Goal: Task Accomplishment & Management: Use online tool/utility

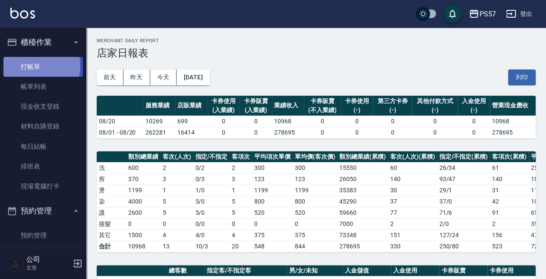
click at [35, 65] on link "打帳單" at bounding box center [42, 67] width 79 height 20
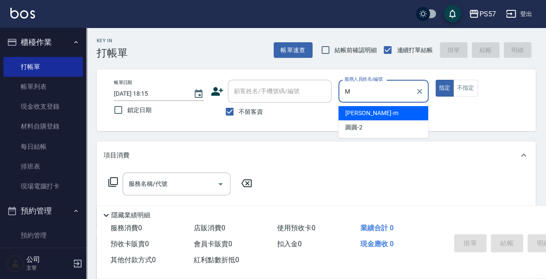
type input "[PERSON_NAME]-m"
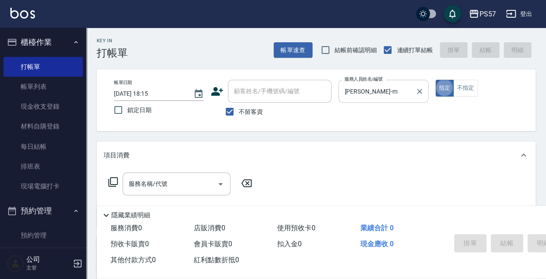
type button "true"
click at [159, 184] on input "服務名稱/代號" at bounding box center [169, 184] width 87 height 15
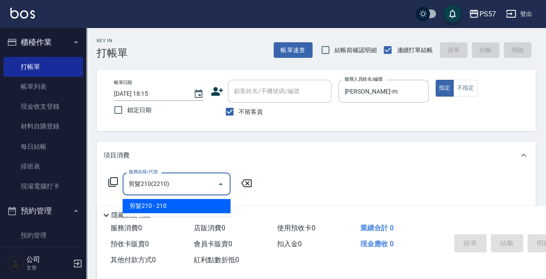
type input "剪髮210(2210)"
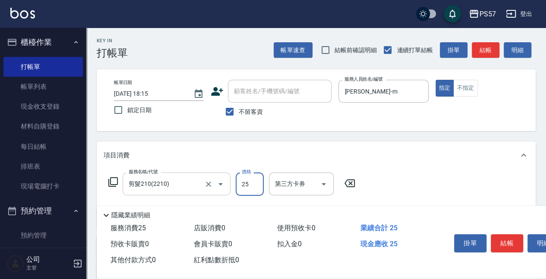
type input "250"
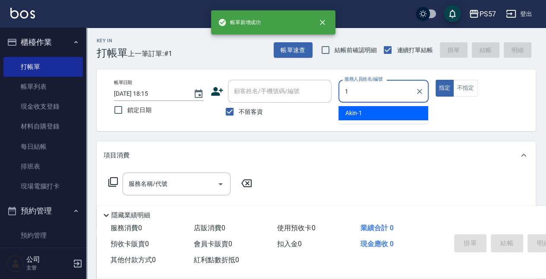
type input "Akin-1"
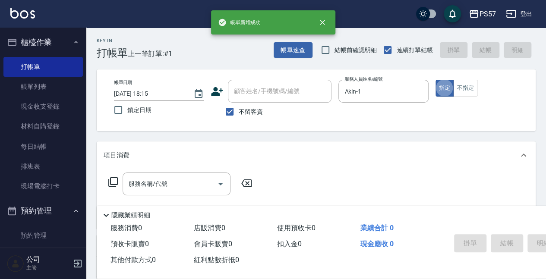
click at [169, 200] on div "服務名稱/代號 服務名稱/代號" at bounding box center [181, 197] width 154 height 49
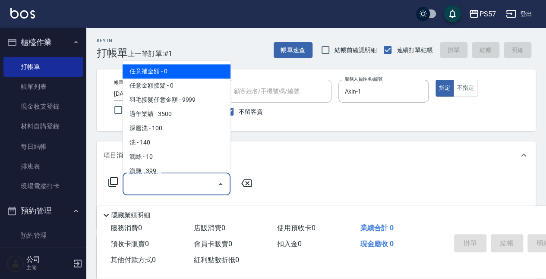
click at [165, 188] on input "服務名稱/代號" at bounding box center [169, 184] width 87 height 15
type input "1"
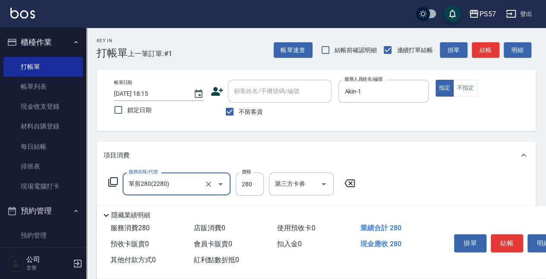
type input "單剪280(2280)"
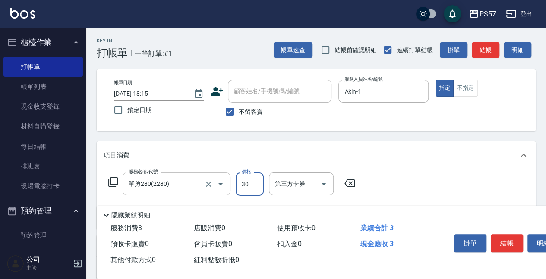
type input "300"
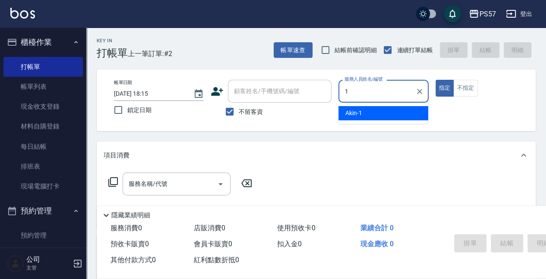
type input "Akin-1"
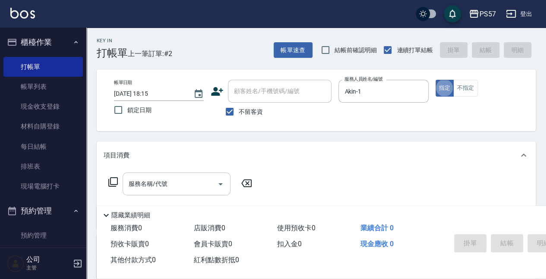
click at [143, 178] on input "服務名稱/代號" at bounding box center [169, 184] width 87 height 15
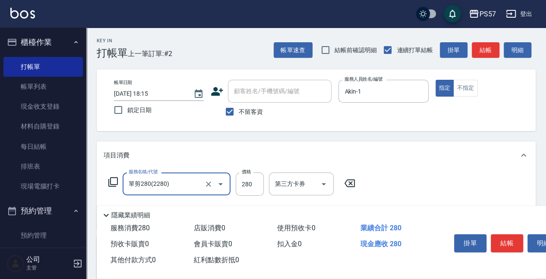
type input "單剪280(2280)"
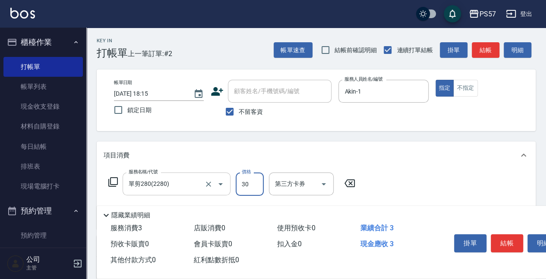
type input "300"
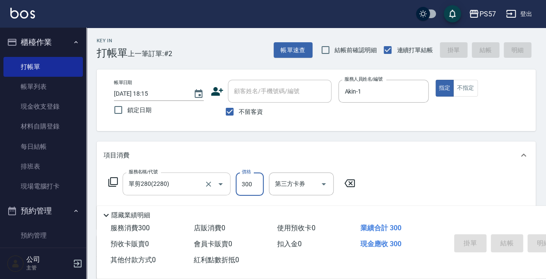
type input "[DATE] 18:16"
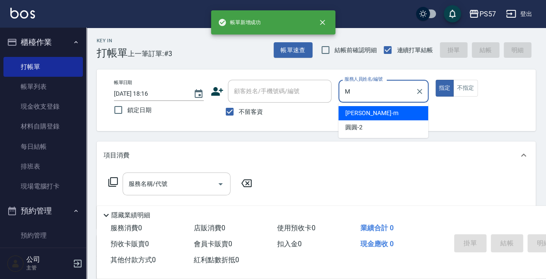
type input "[PERSON_NAME]-m"
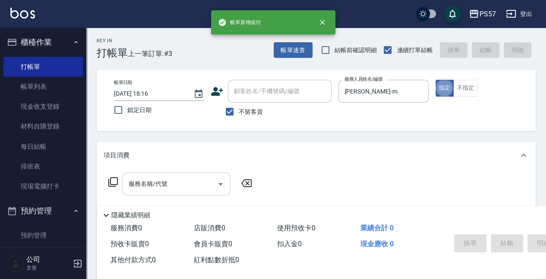
click at [150, 178] on div "服務名稱/代號 服務名稱/代號" at bounding box center [177, 184] width 108 height 23
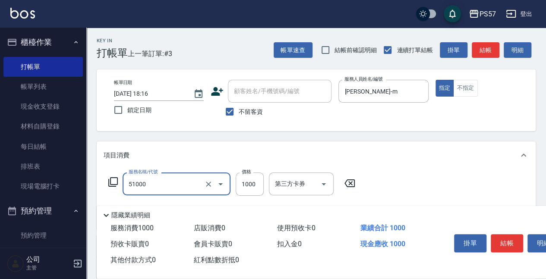
type input "任意金額染髮(51000)"
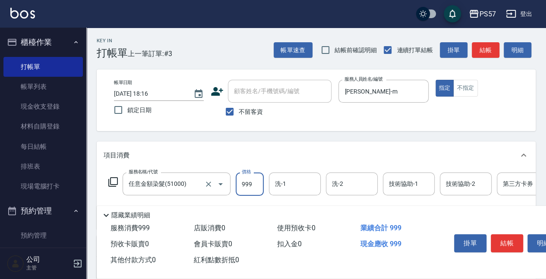
type input "999"
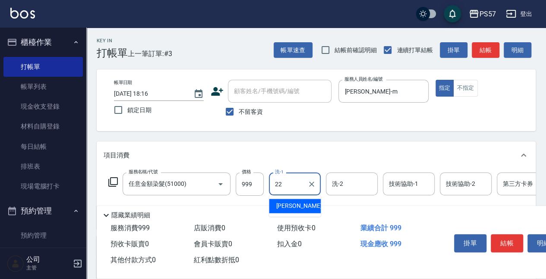
type input "[PERSON_NAME]-22"
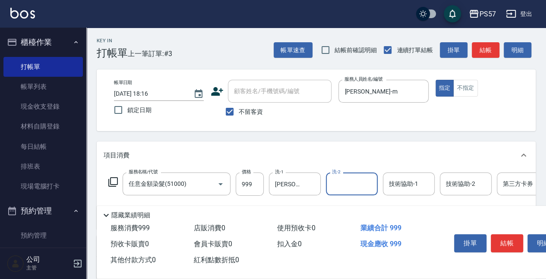
click at [404, 196] on div "服務名稱/代號 任意金額染髮(51000) 服務名稱/代號 價格 999 價格 洗-1 [PERSON_NAME]-22 洗-1 洗-2 洗-2 技術協助-1…" at bounding box center [346, 198] width 485 height 50
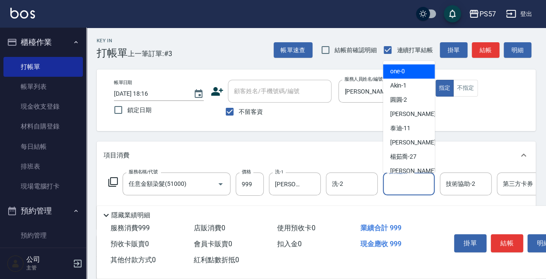
click at [402, 186] on input "技術協助-1" at bounding box center [409, 184] width 44 height 15
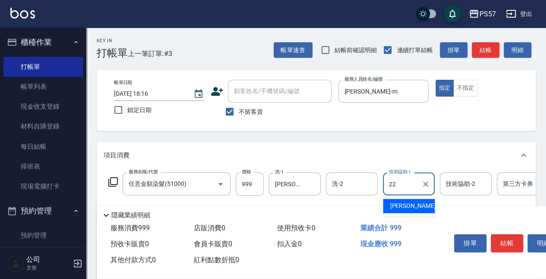
type input "[PERSON_NAME]-22"
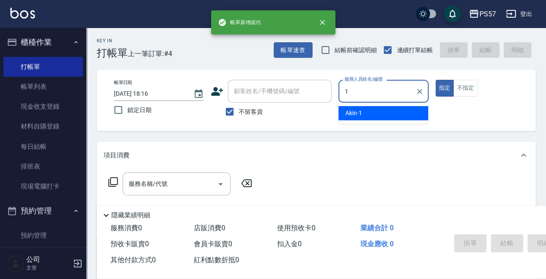
type input "Akin-1"
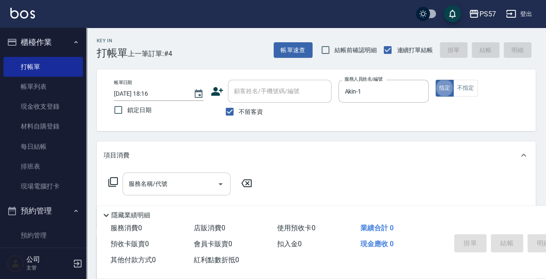
click at [153, 183] on input "服務名稱/代號" at bounding box center [169, 184] width 87 height 15
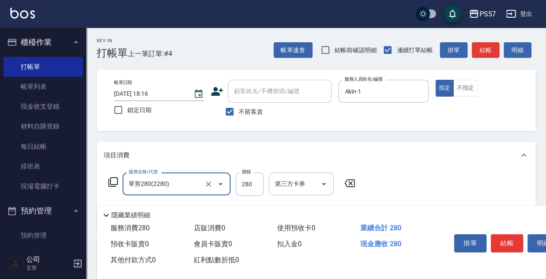
type input "單剪280(2280)"
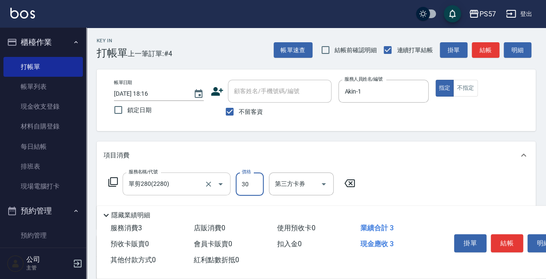
type input "300"
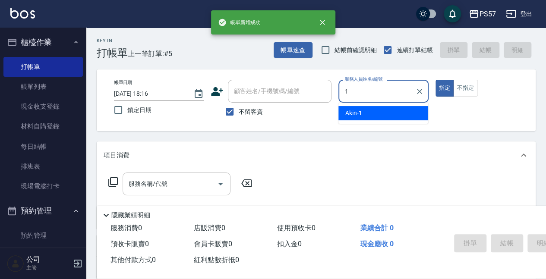
type input "Akin-1"
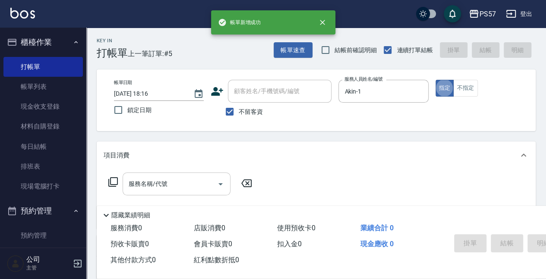
click at [133, 180] on input "服務名稱/代號" at bounding box center [169, 184] width 87 height 15
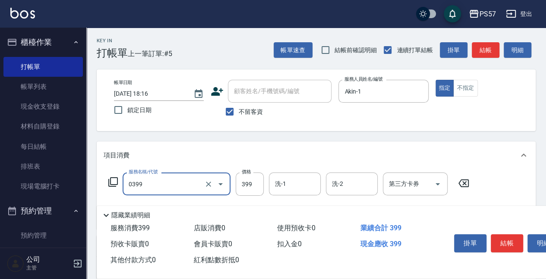
type input "SPA399(0399)"
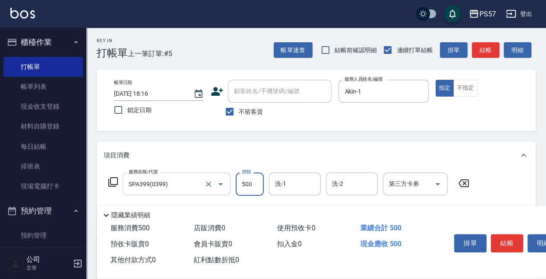
type input "500"
type input "Akin-1"
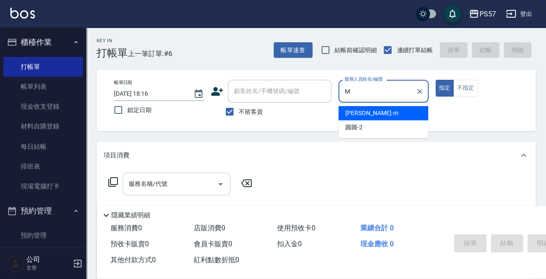
type input "[PERSON_NAME]-m"
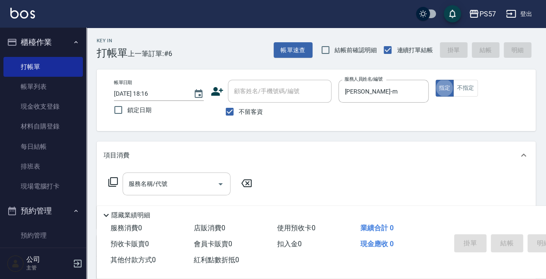
click at [143, 181] on input "服務名稱/代號" at bounding box center [169, 184] width 87 height 15
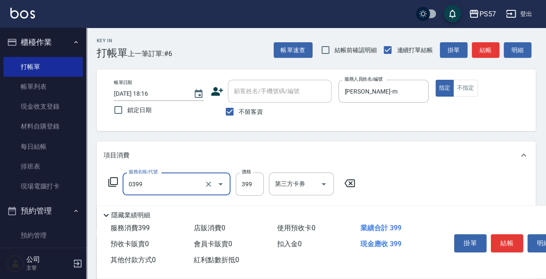
type input "SPA399(0399)"
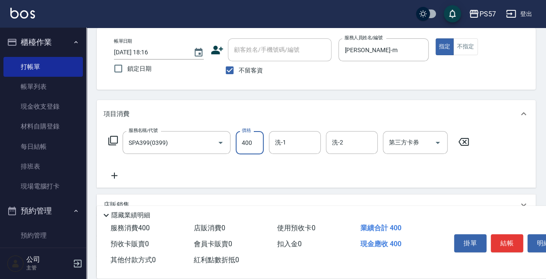
scroll to position [57, 0]
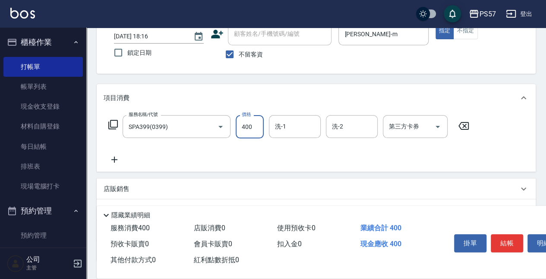
type input "400"
click at [117, 161] on icon at bounding box center [115, 160] width 22 height 10
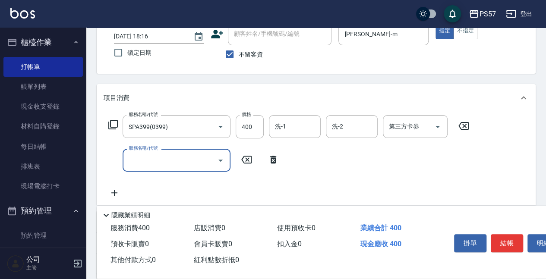
click at [155, 163] on input "服務名稱/代號" at bounding box center [169, 160] width 87 height 15
type input "護髮800(3800)"
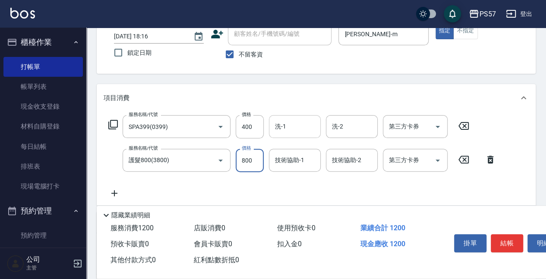
click at [287, 119] on input "洗-1" at bounding box center [295, 126] width 44 height 15
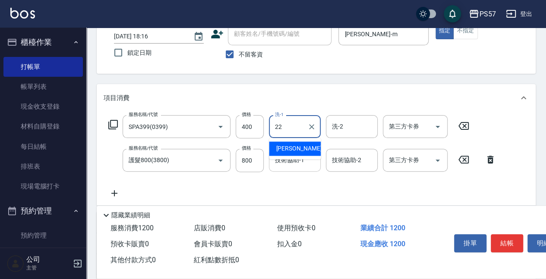
type input "[PERSON_NAME]-22"
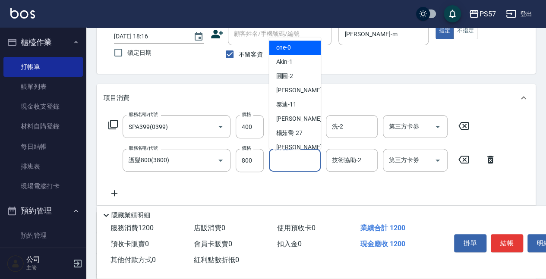
click at [294, 167] on input "技術協助-1" at bounding box center [295, 160] width 44 height 15
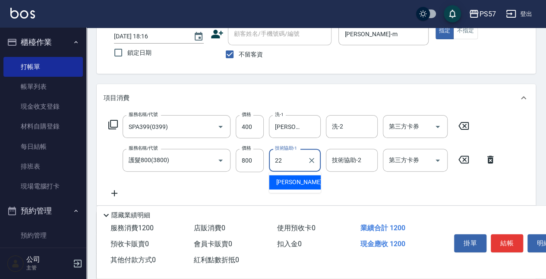
type input "[PERSON_NAME]-22"
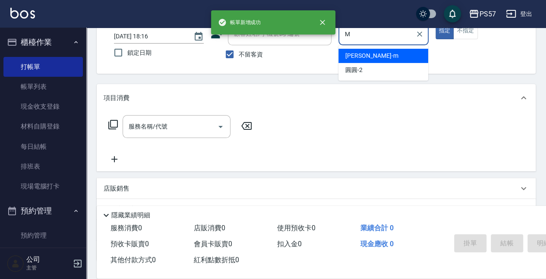
type input "[PERSON_NAME]-m"
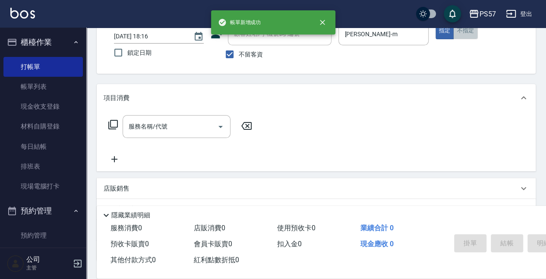
click at [464, 37] on button "不指定" at bounding box center [465, 30] width 24 height 17
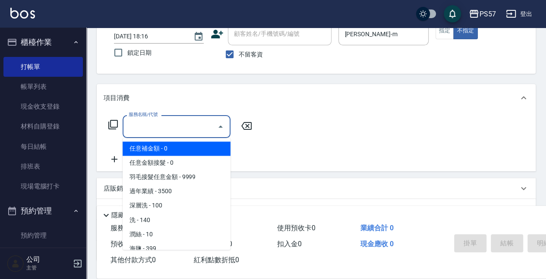
click at [174, 133] on input "服務名稱/代號" at bounding box center [169, 126] width 87 height 15
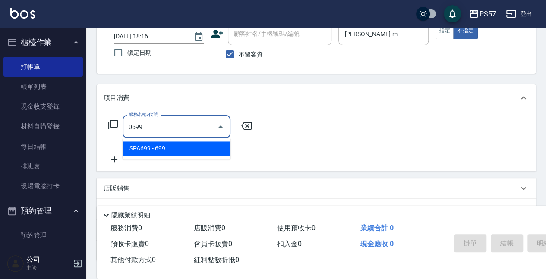
type input "SPA699(0699)"
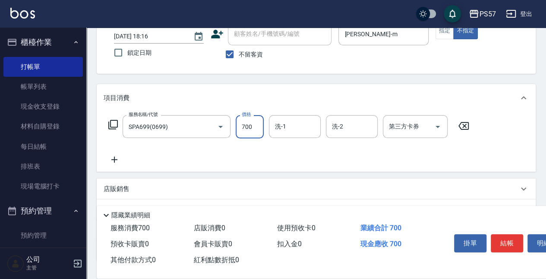
type input "700"
click at [114, 155] on icon at bounding box center [115, 160] width 22 height 10
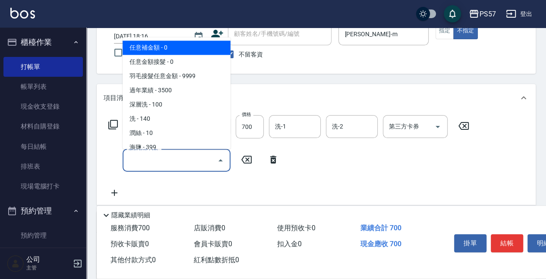
click at [154, 165] on input "服務名稱/代號" at bounding box center [169, 160] width 87 height 15
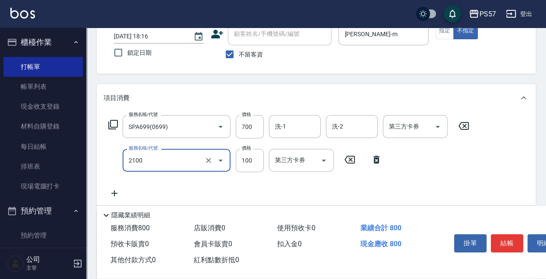
type input "剪髮100(2100)"
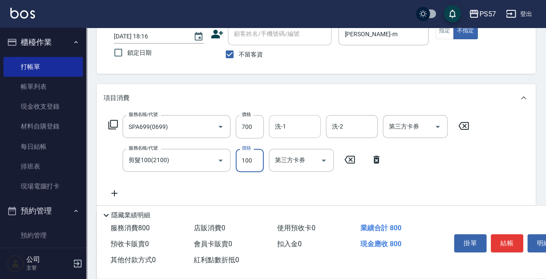
click at [284, 124] on input "洗-1" at bounding box center [295, 126] width 44 height 15
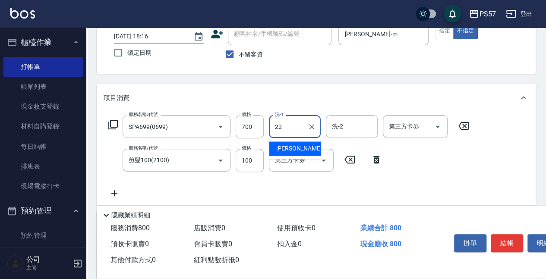
type input "[PERSON_NAME]-22"
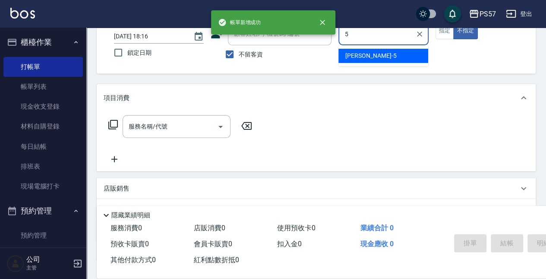
type input "[PERSON_NAME]5"
type button "false"
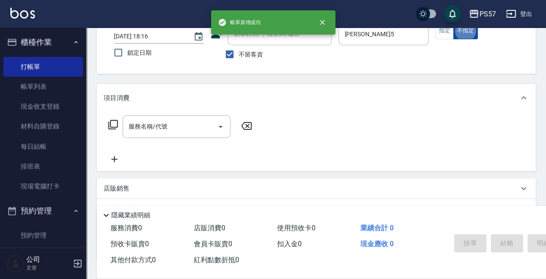
click at [453, 33] on button "不指定" at bounding box center [465, 30] width 24 height 17
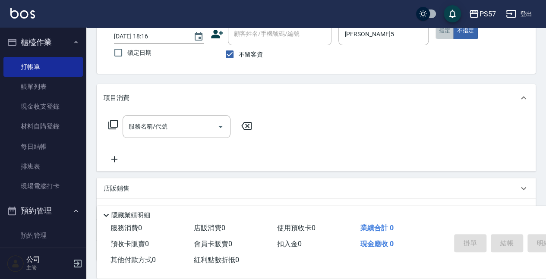
click at [438, 34] on button "指定" at bounding box center [445, 30] width 19 height 17
click at [164, 137] on div "服務名稱/代號" at bounding box center [177, 126] width 108 height 23
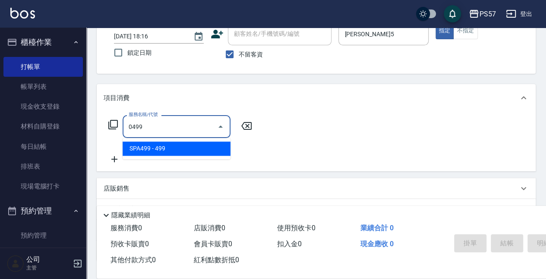
type input "SPA499(0499)"
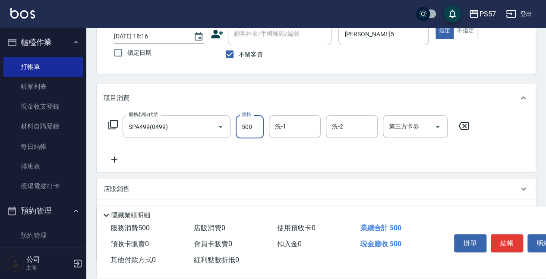
type input "500"
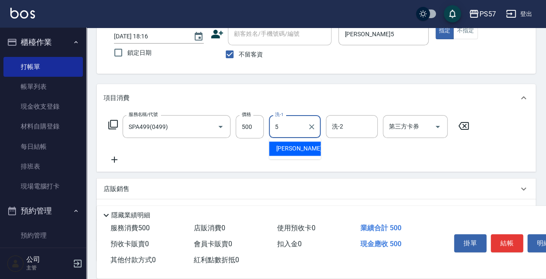
type input "[PERSON_NAME]5"
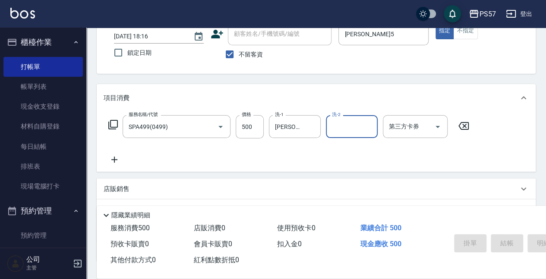
type input "[DATE] 18:17"
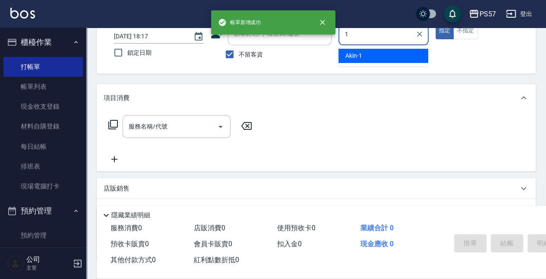
type input "Akin-1"
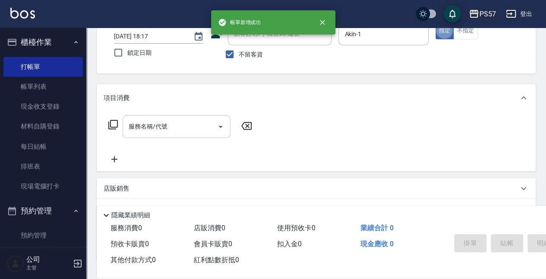
click at [125, 131] on div "服務名稱/代號" at bounding box center [177, 126] width 108 height 23
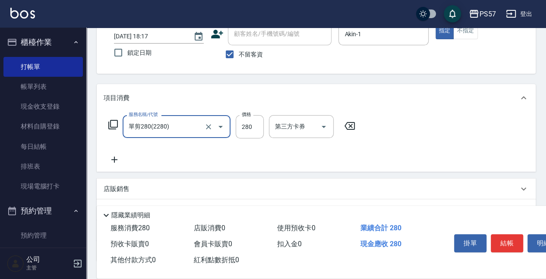
type input "單剪280(2280)"
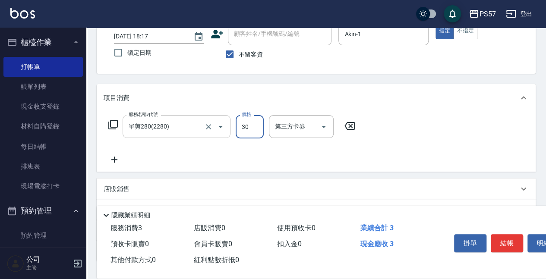
type input "300"
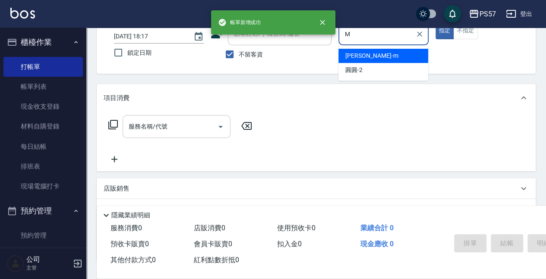
type input "[PERSON_NAME]-m"
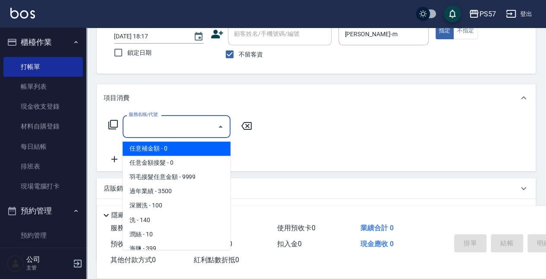
click at [158, 129] on input "服務名稱/代號" at bounding box center [169, 126] width 87 height 15
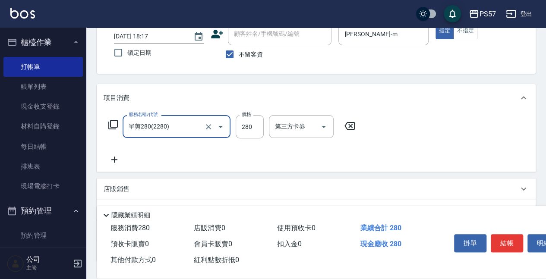
type input "單剪280(2280)"
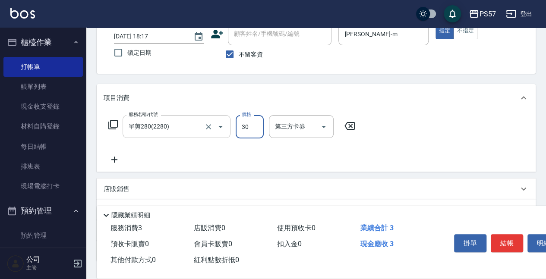
type input "300"
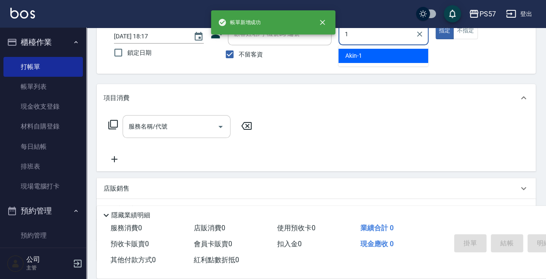
type input "Akin-1"
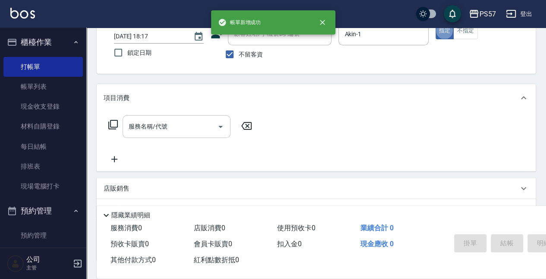
click at [137, 134] on div "服務名稱/代號" at bounding box center [177, 126] width 108 height 23
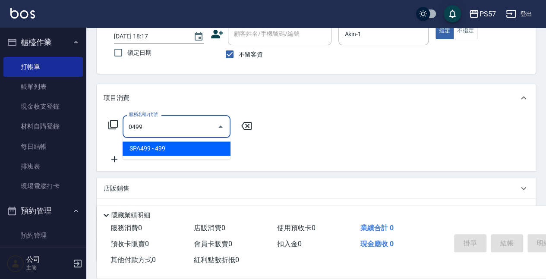
type input "SPA499(0499)"
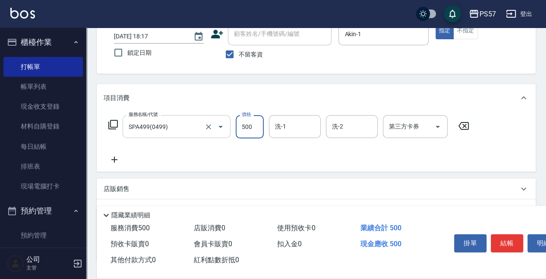
type input "500"
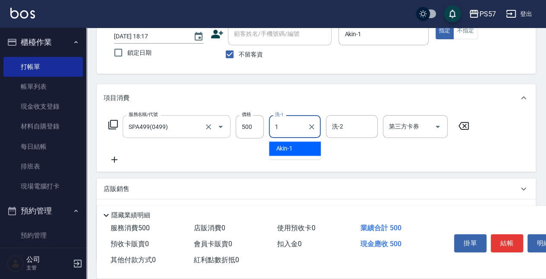
type input "Akin-1"
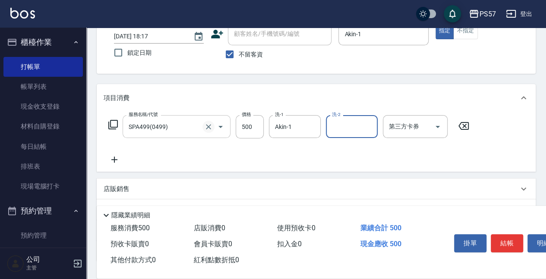
click at [205, 123] on icon "Clear" at bounding box center [208, 127] width 9 height 9
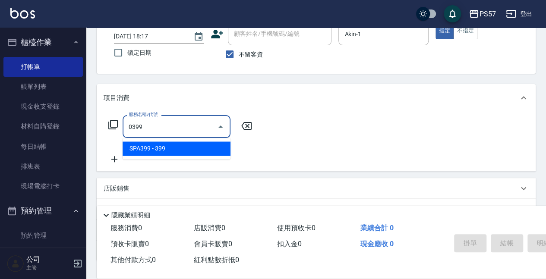
type input "SPA399(0399)"
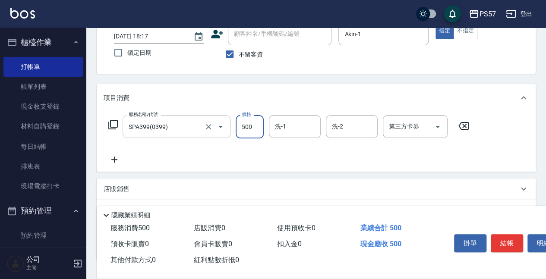
type input "500"
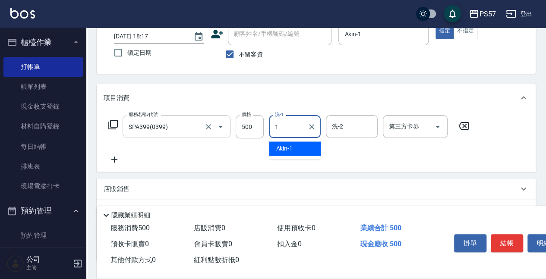
type input "Akin-1"
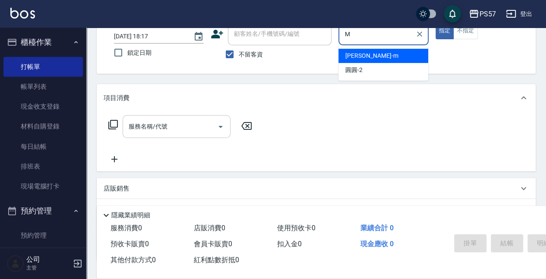
type input "[PERSON_NAME]-m"
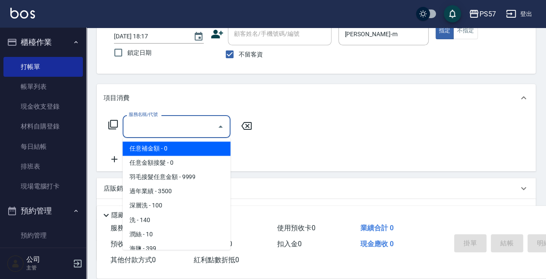
click at [197, 120] on input "服務名稱/代號" at bounding box center [169, 126] width 87 height 15
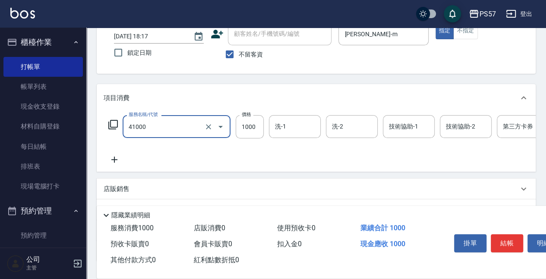
type input "任義金額燙髮(41000)"
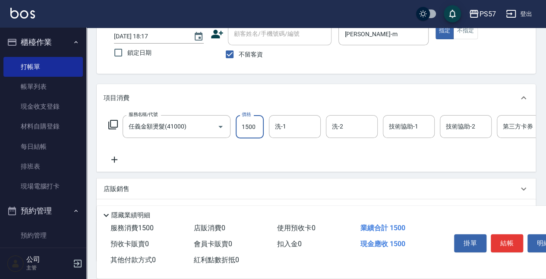
type input "1500"
click at [110, 155] on icon at bounding box center [115, 160] width 22 height 10
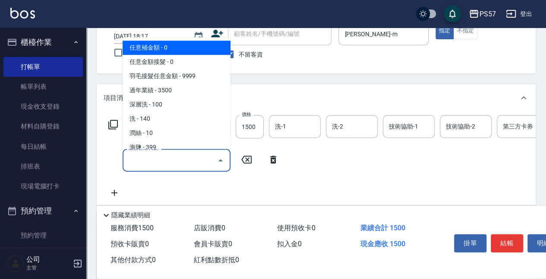
click at [153, 164] on input "服務名稱/代號" at bounding box center [169, 160] width 87 height 15
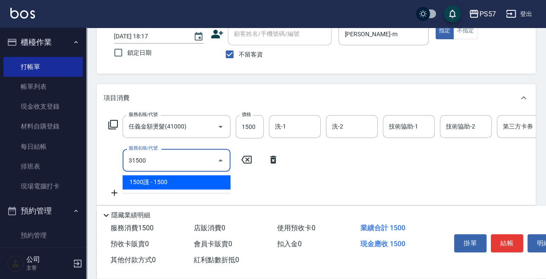
click at [155, 184] on span "1500護 - 1500" at bounding box center [177, 182] width 108 height 14
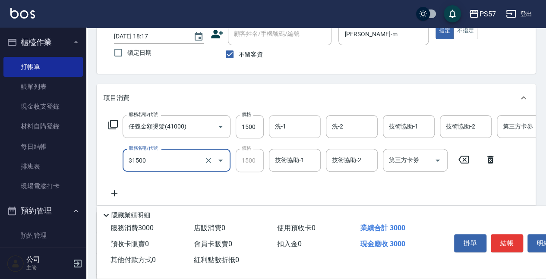
type input "1500護(31500)"
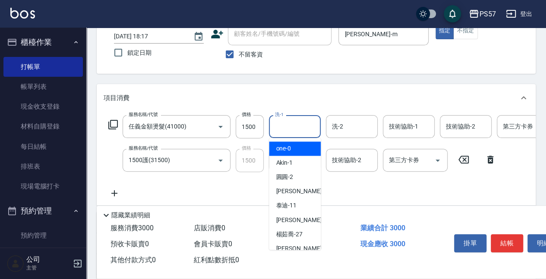
click at [293, 129] on input "洗-1" at bounding box center [295, 126] width 44 height 15
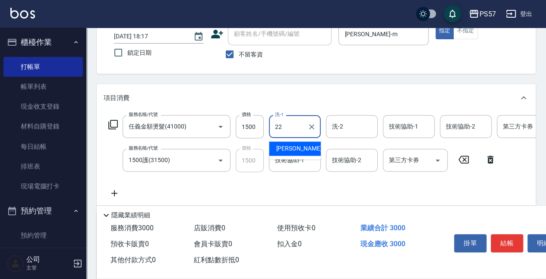
type input "[PERSON_NAME]-22"
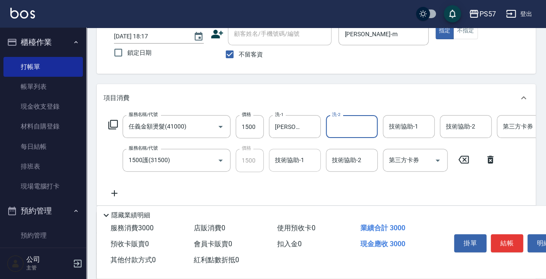
click at [289, 163] on input "技術協助-1" at bounding box center [295, 160] width 44 height 15
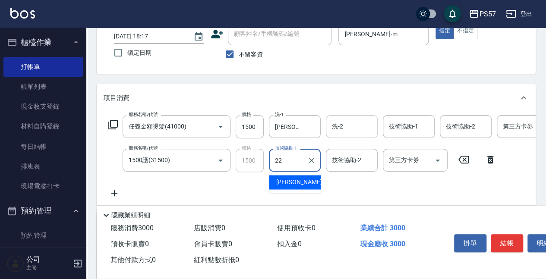
type input "[PERSON_NAME]-22"
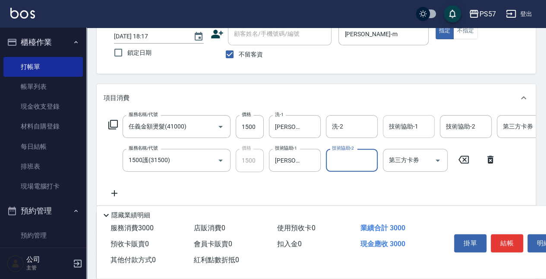
click at [401, 125] on input "技術協助-1" at bounding box center [409, 126] width 44 height 15
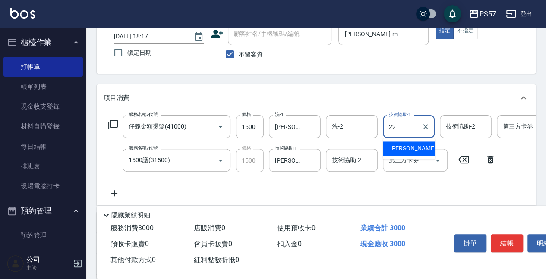
type input "[PERSON_NAME]-22"
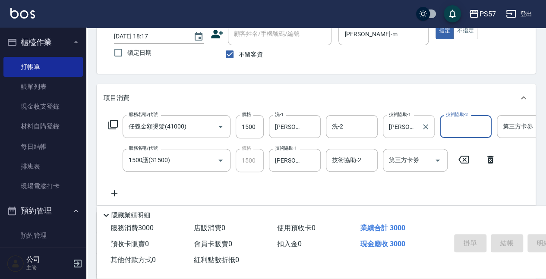
type input "[DATE] 18:18"
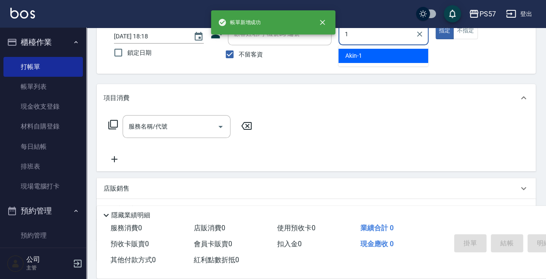
type input "Akin-1"
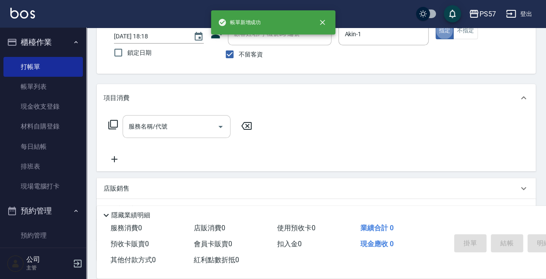
click at [183, 123] on input "服務名稱/代號" at bounding box center [169, 126] width 87 height 15
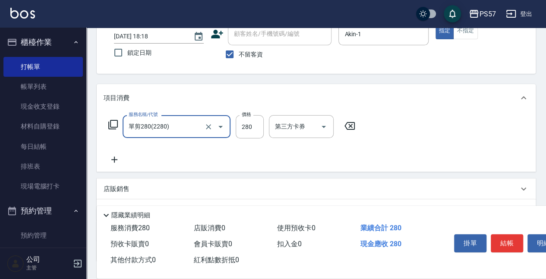
type input "單剪280(2280)"
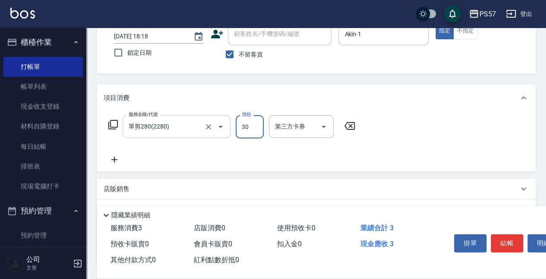
type input "300"
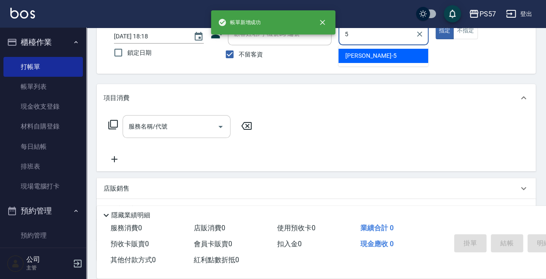
type input "[PERSON_NAME]5"
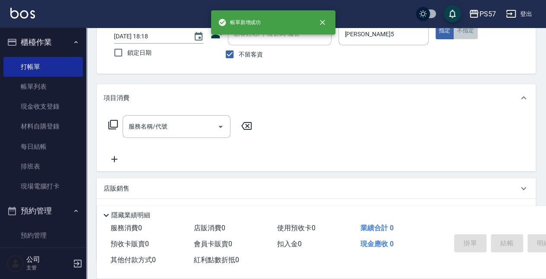
click at [463, 38] on button "不指定" at bounding box center [465, 30] width 24 height 17
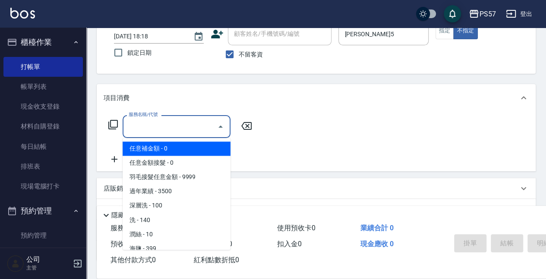
click at [161, 129] on input "服務名稱/代號" at bounding box center [169, 126] width 87 height 15
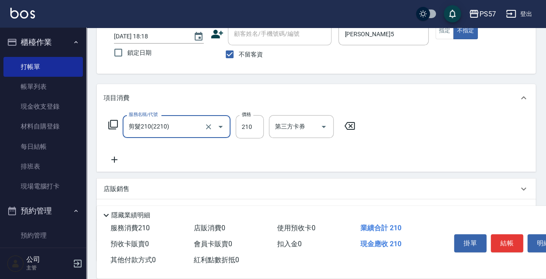
type input "剪髮210(2210)"
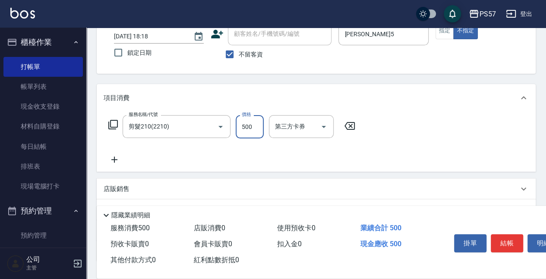
click at [254, 131] on input "500" at bounding box center [250, 126] width 28 height 23
type input "250"
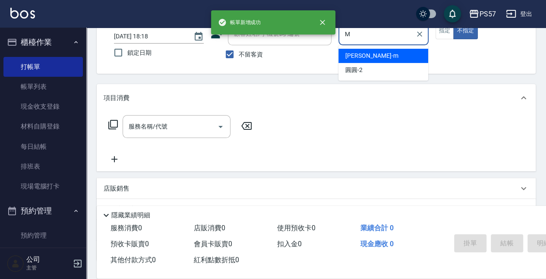
type input "[PERSON_NAME]-m"
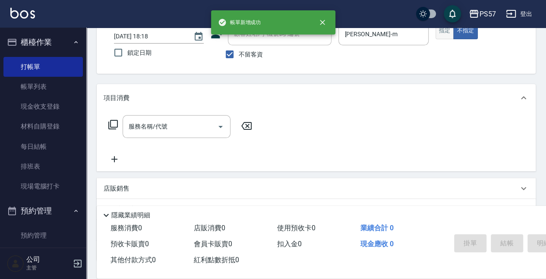
click at [440, 33] on button "指定" at bounding box center [445, 30] width 19 height 17
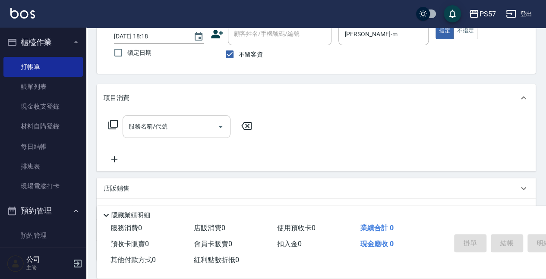
click at [158, 127] on input "服務名稱/代號" at bounding box center [169, 126] width 87 height 15
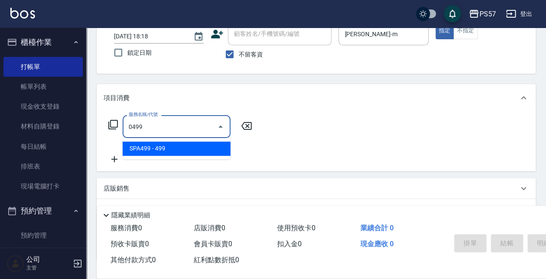
type input "SPA499(0499)"
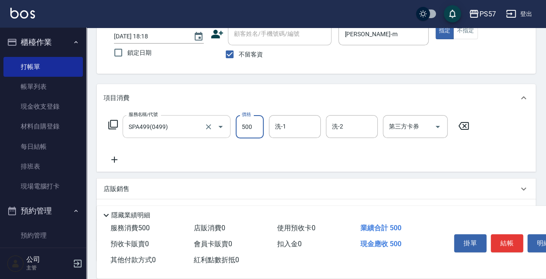
type input "500"
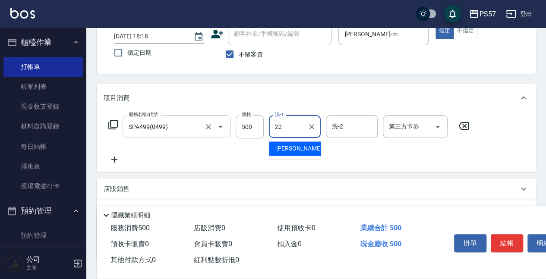
type input "[PERSON_NAME]-22"
click at [115, 162] on icon at bounding box center [115, 160] width 22 height 10
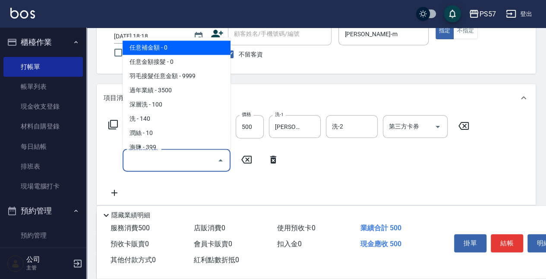
click at [168, 162] on input "服務名稱/代號" at bounding box center [169, 160] width 87 height 15
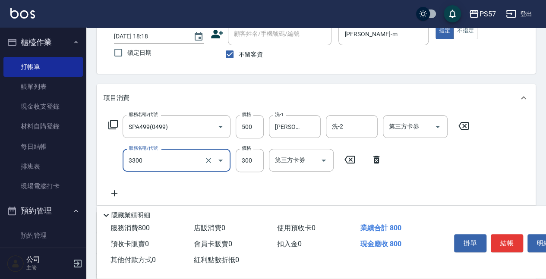
type input "300護髮(3300)"
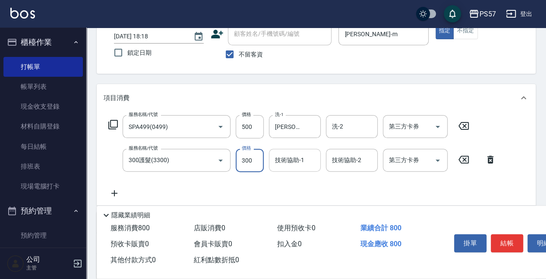
click at [280, 158] on input "技術協助-1" at bounding box center [295, 160] width 44 height 15
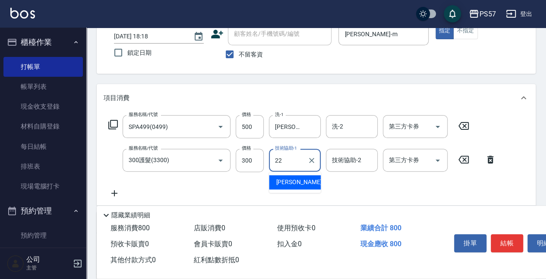
type input "[PERSON_NAME]-22"
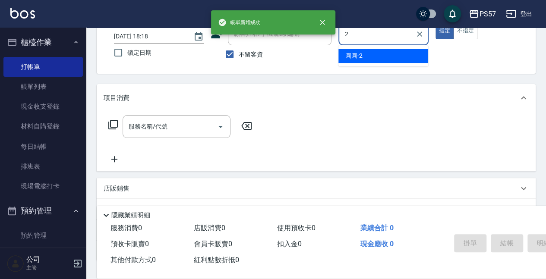
type input "圓圓-2"
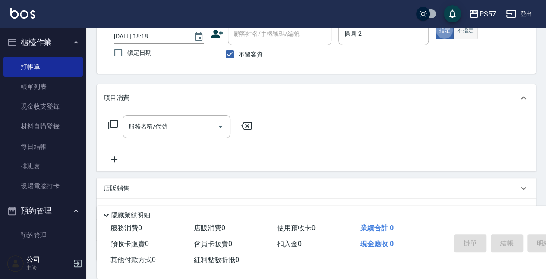
click at [470, 38] on button "不指定" at bounding box center [465, 30] width 24 height 17
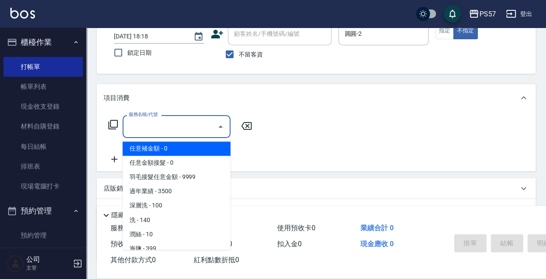
click at [164, 128] on input "服務名稱/代號" at bounding box center [169, 126] width 87 height 15
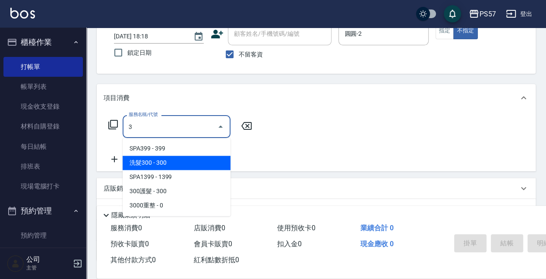
click at [169, 159] on span "洗髮300 - 300" at bounding box center [177, 163] width 108 height 14
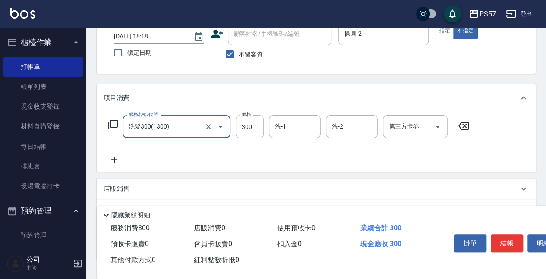
type input "洗髮300(1300)"
click at [113, 161] on icon at bounding box center [115, 160] width 22 height 10
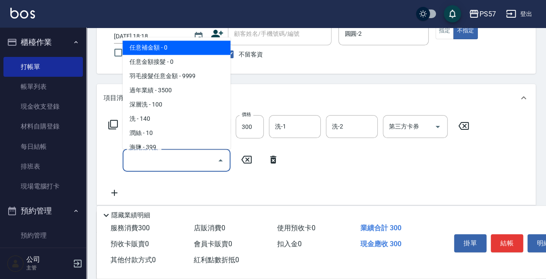
click at [176, 164] on input "服務名稱/代號" at bounding box center [169, 160] width 87 height 15
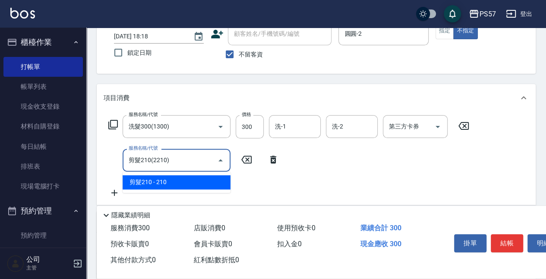
type input "剪髮210(2210)"
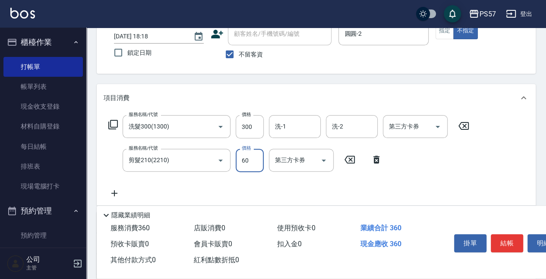
type input "60"
click at [114, 188] on div "服務名稱/代號 洗髮300(1300) 服務名稱/代號 價格 300 價格 洗-1 洗-1 洗-2 洗-2 第三方卡券 第三方卡券 服務名稱/代號 剪髮210…" at bounding box center [289, 156] width 371 height 83
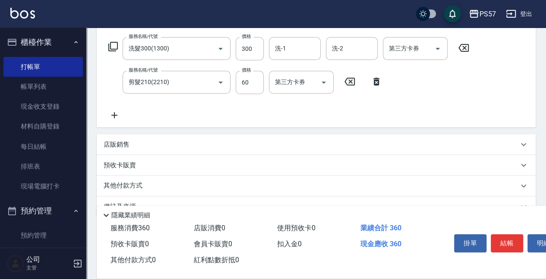
scroll to position [144, 0]
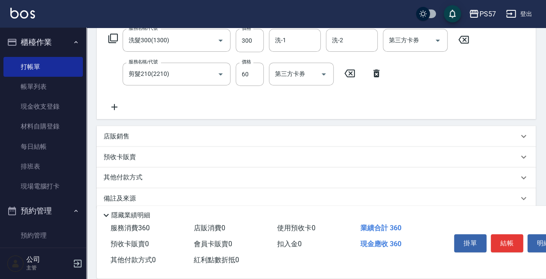
click at [120, 106] on icon at bounding box center [115, 107] width 22 height 10
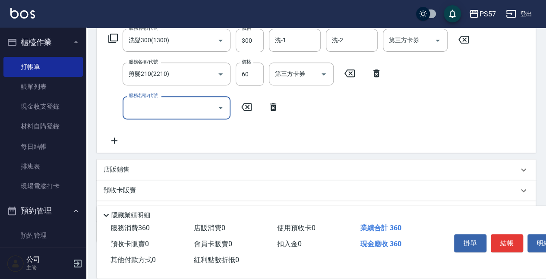
click at [148, 107] on input "服務名稱/代號" at bounding box center [169, 107] width 87 height 15
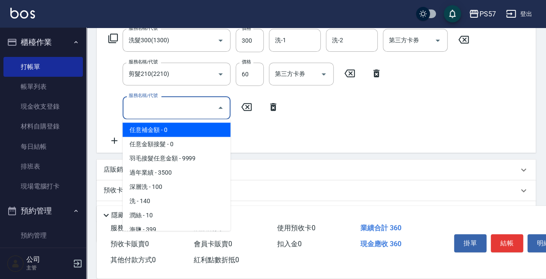
type input "6"
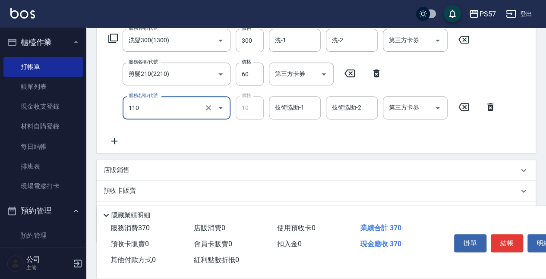
type input "潤絲(110)"
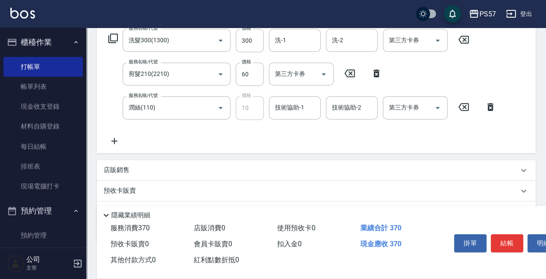
click at [114, 139] on icon at bounding box center [115, 141] width 22 height 10
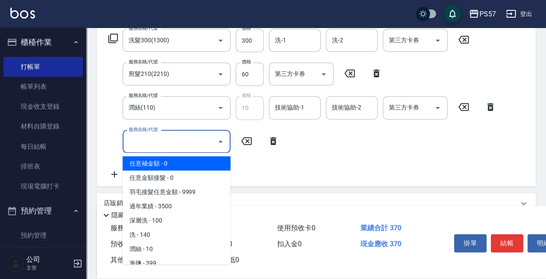
click at [150, 140] on input "服務名稱/代號" at bounding box center [169, 141] width 87 height 15
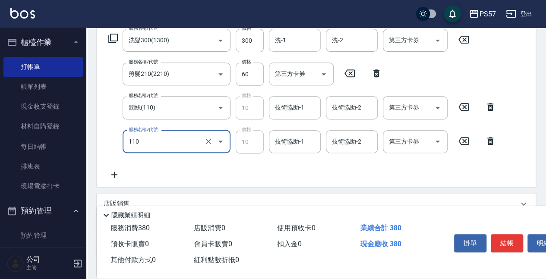
scroll to position [86, 0]
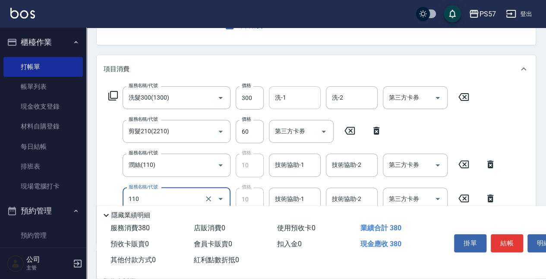
type input "潤絲(110)"
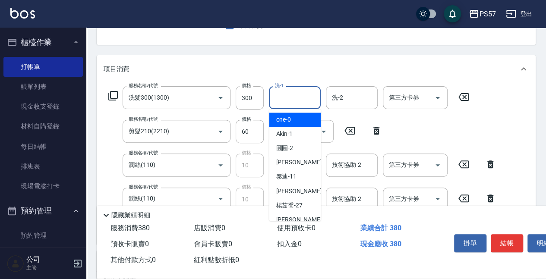
click at [287, 97] on input "洗-1" at bounding box center [295, 97] width 44 height 15
type input "圓圓-2"
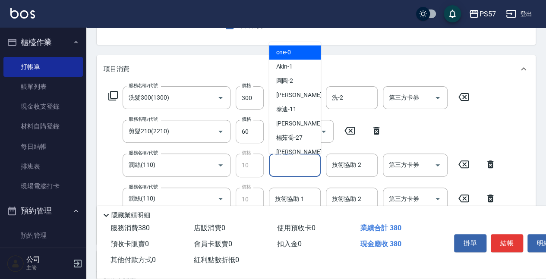
click at [275, 166] on input "技術協助-1" at bounding box center [295, 165] width 44 height 15
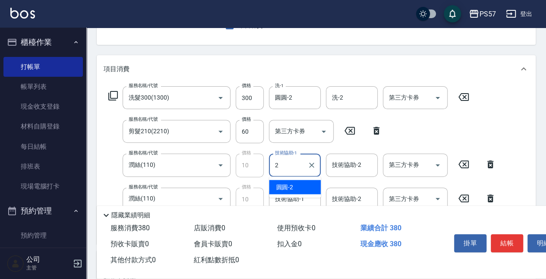
type input "圓圓-2"
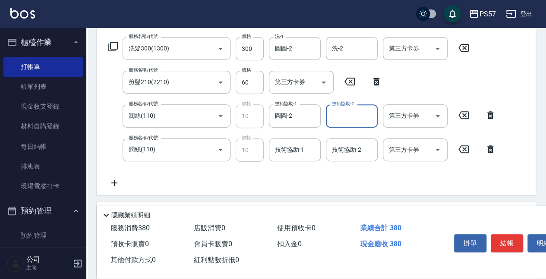
scroll to position [57, 0]
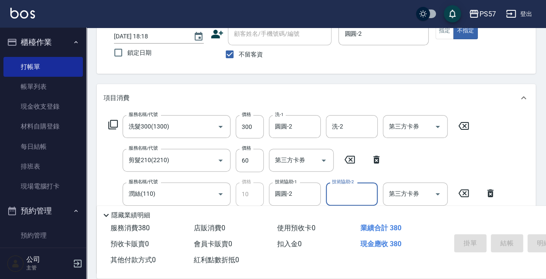
type input "[DATE] 18:19"
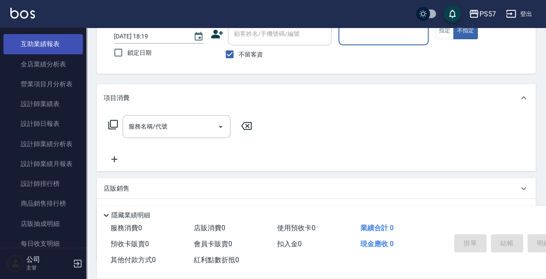
scroll to position [460, 0]
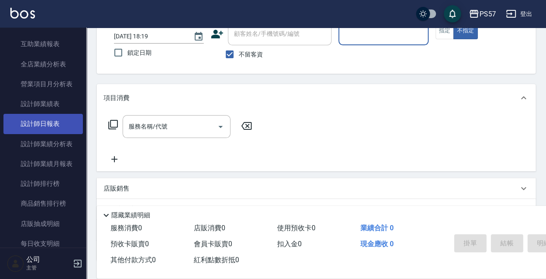
click at [37, 119] on link "設計師日報表" at bounding box center [42, 124] width 79 height 20
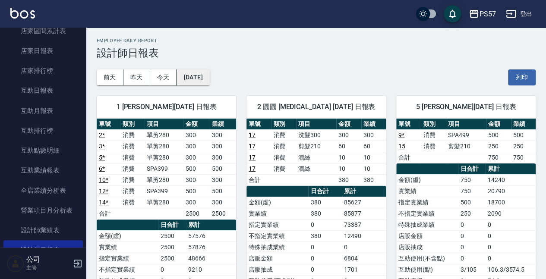
click at [193, 82] on button "[DATE]" at bounding box center [193, 77] width 33 height 16
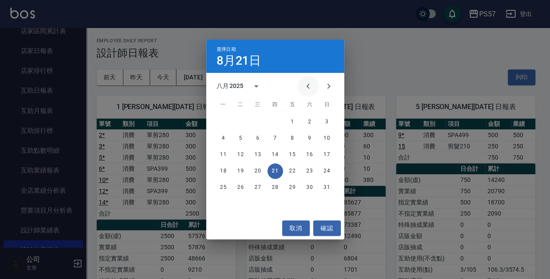
click at [305, 89] on icon "Previous month" at bounding box center [308, 86] width 10 height 10
click at [222, 172] on button "21" at bounding box center [224, 172] width 16 height 16
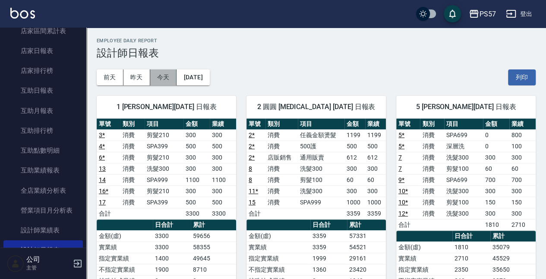
click at [164, 82] on button "今天" at bounding box center [163, 77] width 27 height 16
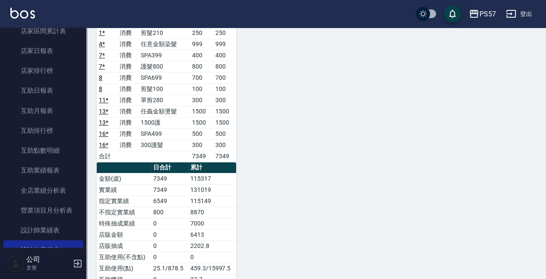
scroll to position [437, 0]
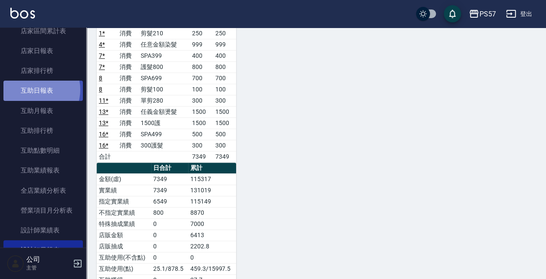
click at [35, 90] on link "互助日報表" at bounding box center [42, 91] width 79 height 20
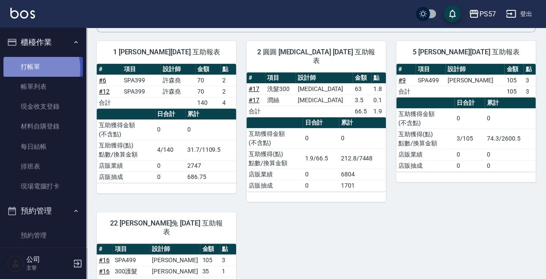
click at [28, 69] on link "打帳單" at bounding box center [42, 67] width 79 height 20
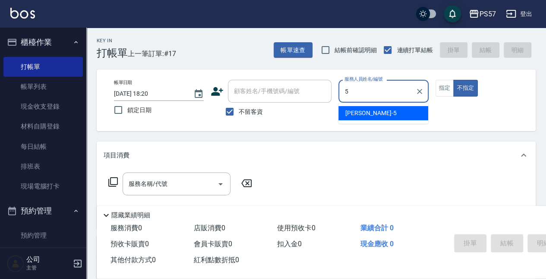
type input "[PERSON_NAME]5"
type button "false"
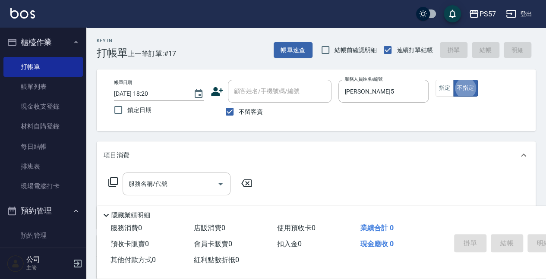
click at [140, 195] on div "服務名稱/代號" at bounding box center [177, 184] width 108 height 23
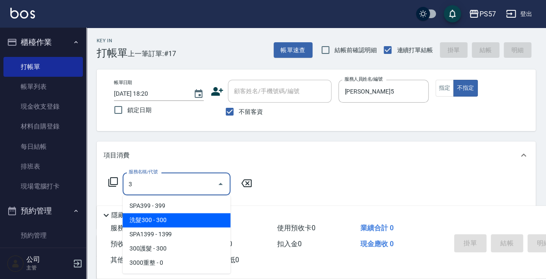
click at [150, 220] on span "洗髮300 - 300" at bounding box center [177, 220] width 108 height 14
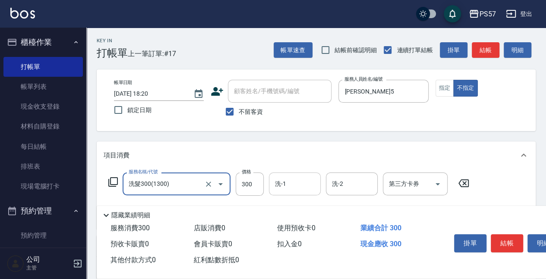
click at [297, 193] on div "洗-1" at bounding box center [295, 184] width 52 height 23
type input "洗髮300(1300)"
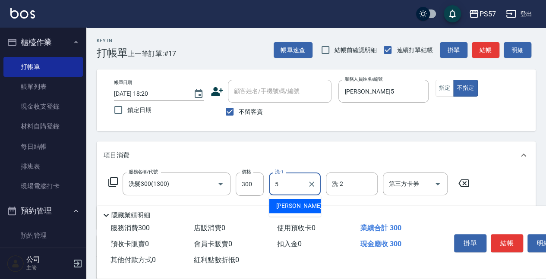
type input "[PERSON_NAME]5"
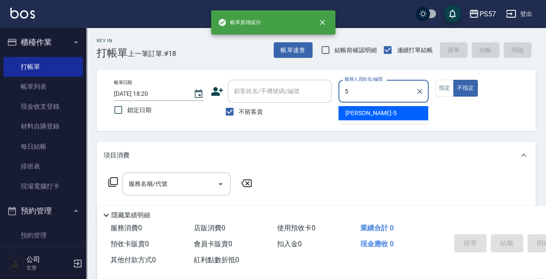
type input "[PERSON_NAME]5"
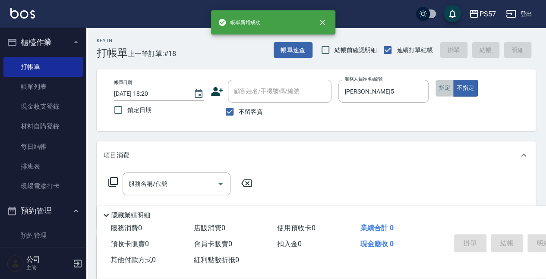
click at [440, 89] on button "指定" at bounding box center [445, 88] width 19 height 17
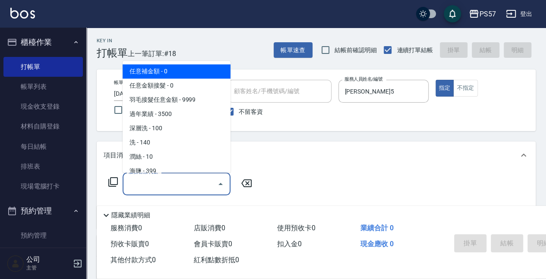
click at [138, 178] on input "服務名稱/代號" at bounding box center [169, 184] width 87 height 15
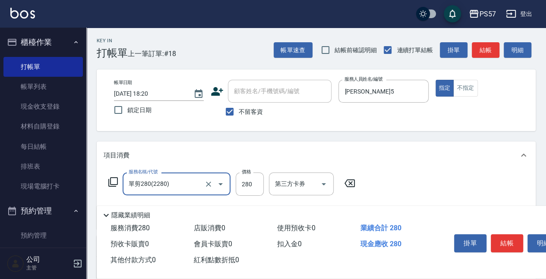
type input "單剪280(2280)"
click at [206, 186] on icon "Clear" at bounding box center [208, 184] width 5 height 5
type input "300"
click at [202, 186] on div at bounding box center [214, 184] width 24 height 23
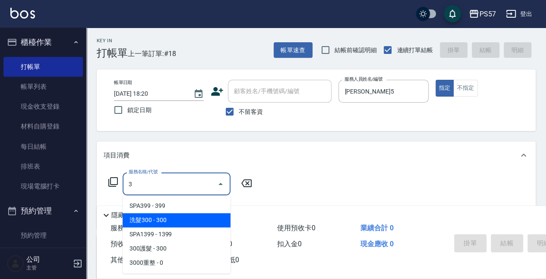
click at [177, 213] on span "洗髮300 - 300" at bounding box center [177, 220] width 108 height 14
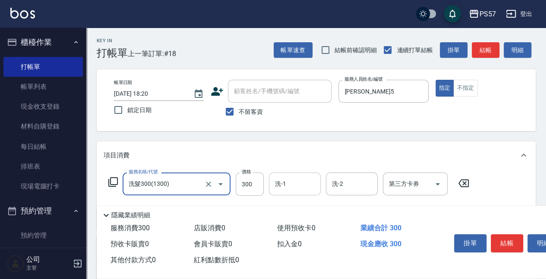
type input "洗髮300(1300)"
click at [292, 189] on input "洗-1" at bounding box center [295, 184] width 44 height 15
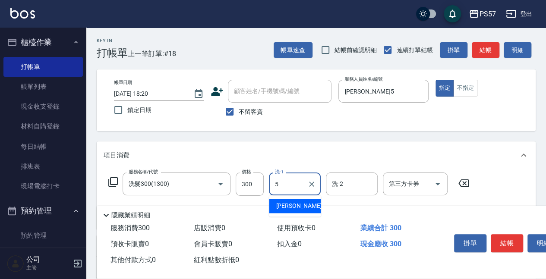
type input "[PERSON_NAME]5"
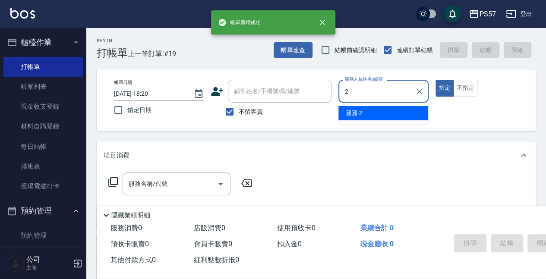
type input "圓圓-2"
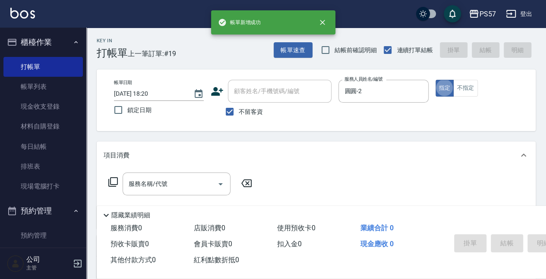
type button "true"
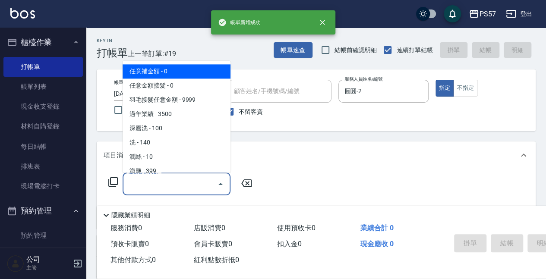
click at [171, 189] on input "服務名稱/代號" at bounding box center [169, 184] width 87 height 15
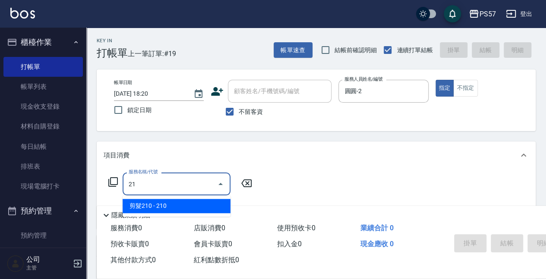
type input "2"
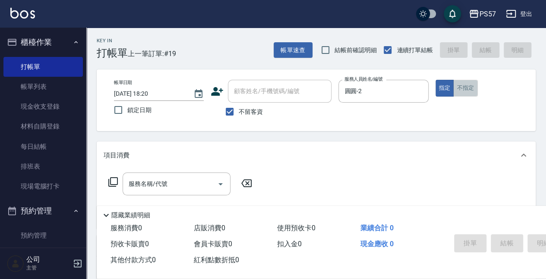
click at [463, 91] on button "不指定" at bounding box center [465, 88] width 24 height 17
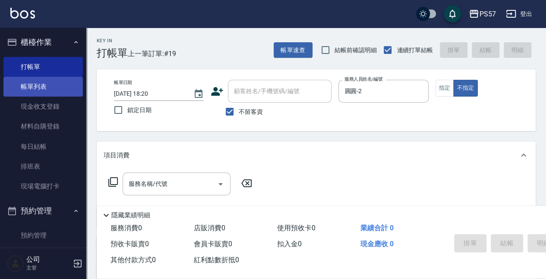
click at [28, 78] on link "帳單列表" at bounding box center [42, 87] width 79 height 20
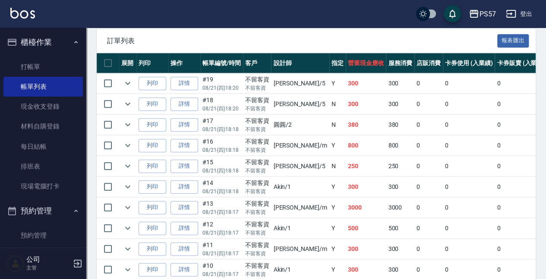
scroll to position [204, 0]
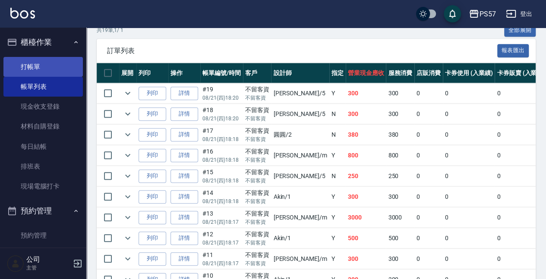
click at [38, 65] on link "打帳單" at bounding box center [42, 67] width 79 height 20
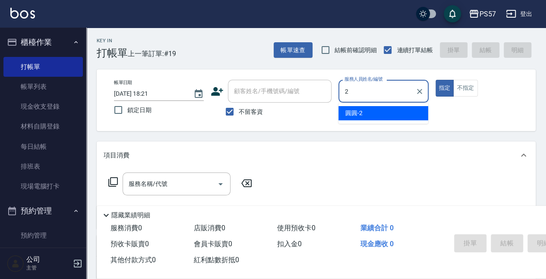
type input "圓圓-2"
type button "true"
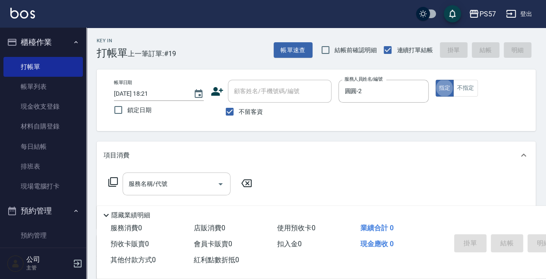
click at [154, 176] on div "服務名稱/代號" at bounding box center [177, 184] width 108 height 23
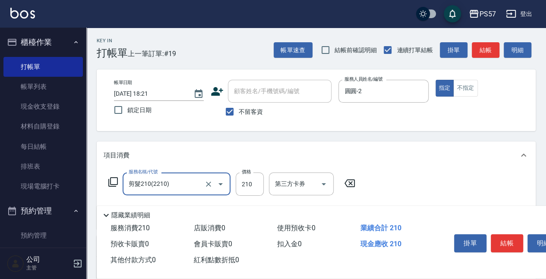
type input "剪髮210(2210)"
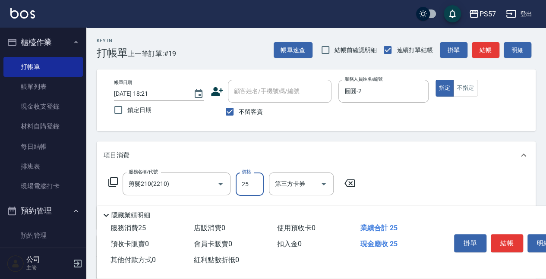
type input "250"
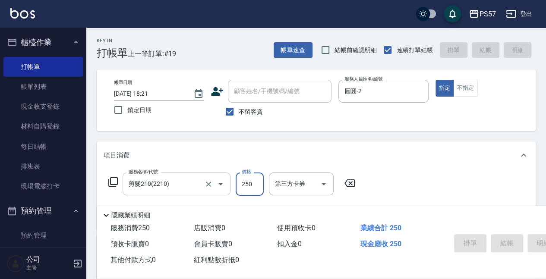
type input "[DATE] 18:22"
